Goal: Check status: Check status

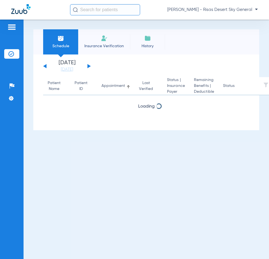
click at [87, 64] on button at bounding box center [88, 66] width 3 height 4
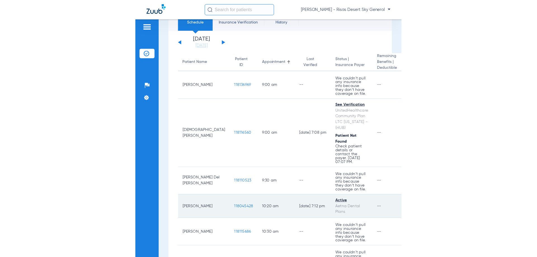
scroll to position [84, 0]
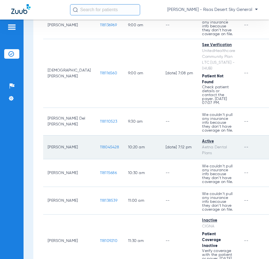
click at [100, 146] on span "118045428" at bounding box center [109, 148] width 19 height 4
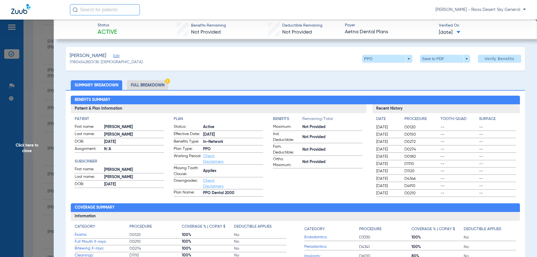
click at [39, 57] on span "Click here to close" at bounding box center [27, 148] width 54 height 257
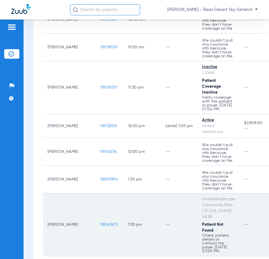
scroll to position [234, 0]
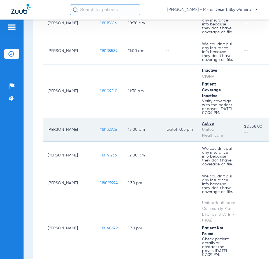
click at [100, 132] on span "118132926" at bounding box center [108, 130] width 17 height 4
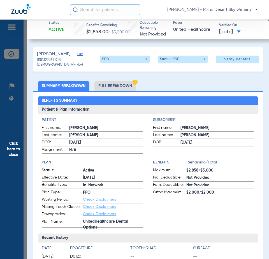
click at [21, 44] on span "Click here to close" at bounding box center [13, 149] width 27 height 259
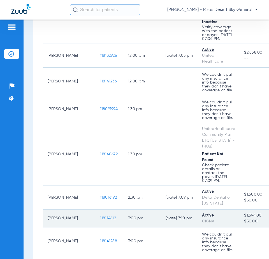
scroll to position [318, 0]
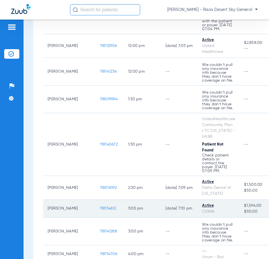
click at [100, 211] on span "118114612" at bounding box center [108, 209] width 16 height 4
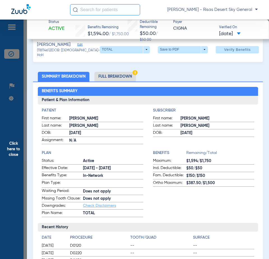
scroll to position [0, 0]
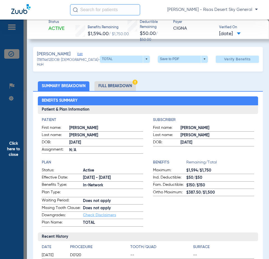
click at [24, 36] on span "Click here to close" at bounding box center [13, 149] width 27 height 259
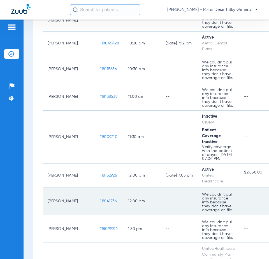
scroll to position [178, 0]
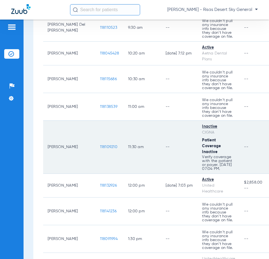
click at [100, 147] on span "118109210" at bounding box center [108, 147] width 17 height 4
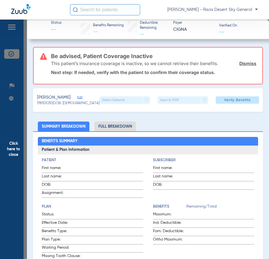
click at [9, 32] on span "Click here to close" at bounding box center [13, 149] width 27 height 259
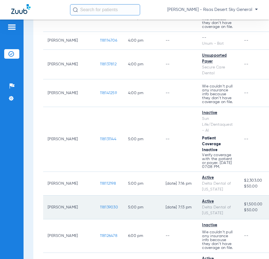
scroll to position [542, 0]
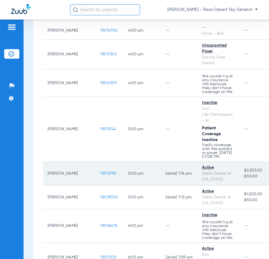
click at [100, 176] on span "118112198" at bounding box center [108, 174] width 16 height 4
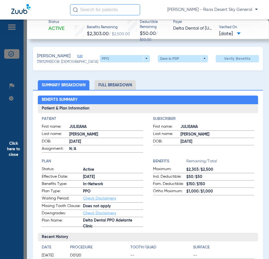
click at [12, 125] on span "Click here to close" at bounding box center [13, 149] width 27 height 259
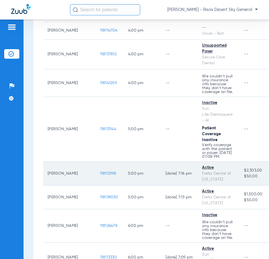
click at [100, 176] on span "118112198" at bounding box center [108, 174] width 16 height 4
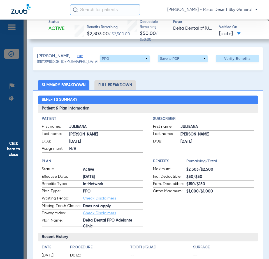
click at [8, 85] on span "Click here to close" at bounding box center [13, 149] width 27 height 259
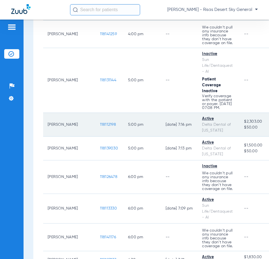
scroll to position [644, 0]
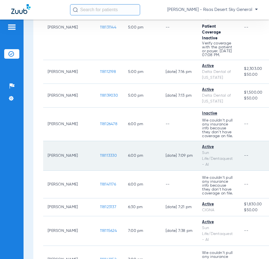
click at [100, 158] on span "118113330" at bounding box center [108, 156] width 17 height 4
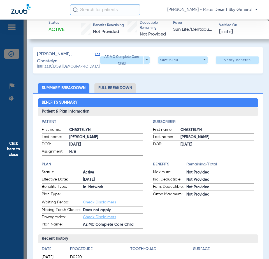
click at [12, 74] on span "Click here to close" at bounding box center [13, 149] width 27 height 259
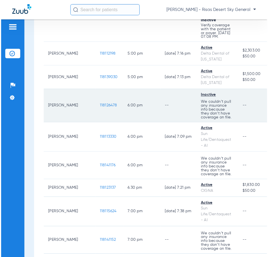
scroll to position [672, 0]
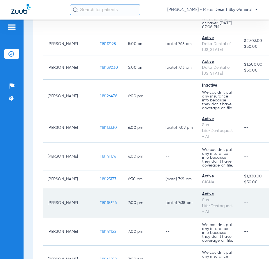
click at [100, 205] on span "118115624" at bounding box center [108, 203] width 17 height 4
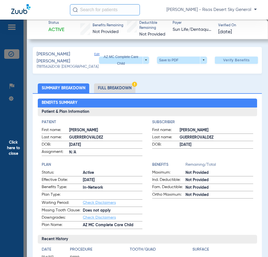
click at [15, 76] on span "Click here to close" at bounding box center [13, 148] width 27 height 257
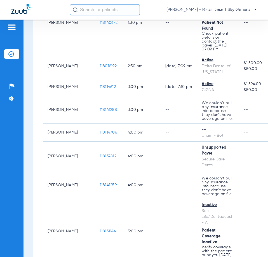
scroll to position [448, 0]
